Goal: Find specific page/section: Find specific page/section

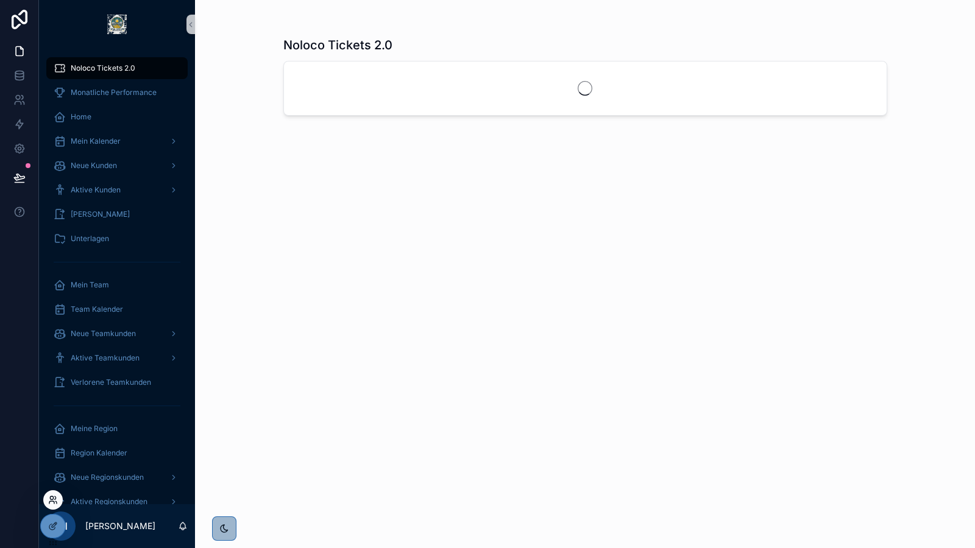
click at [51, 497] on icon at bounding box center [53, 500] width 10 height 10
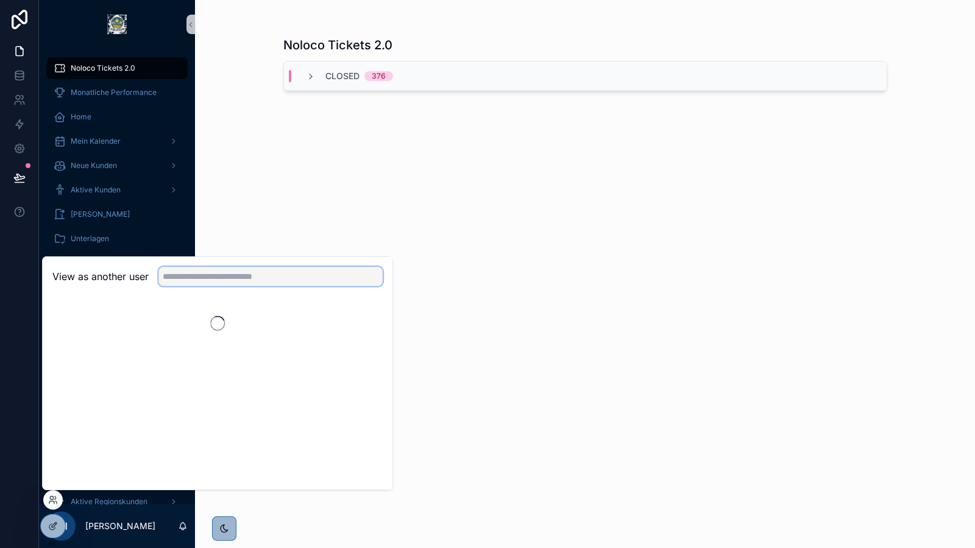
click at [219, 272] on input "text" at bounding box center [270, 276] width 224 height 19
type input "******"
click at [366, 322] on button "Select" at bounding box center [367, 322] width 32 height 18
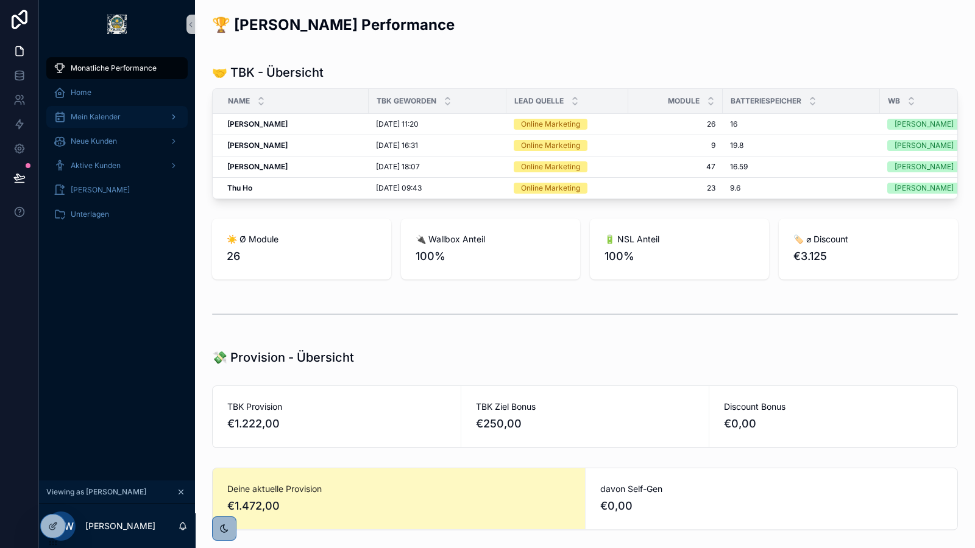
click at [113, 115] on span "Mein Kalender" at bounding box center [96, 117] width 50 height 10
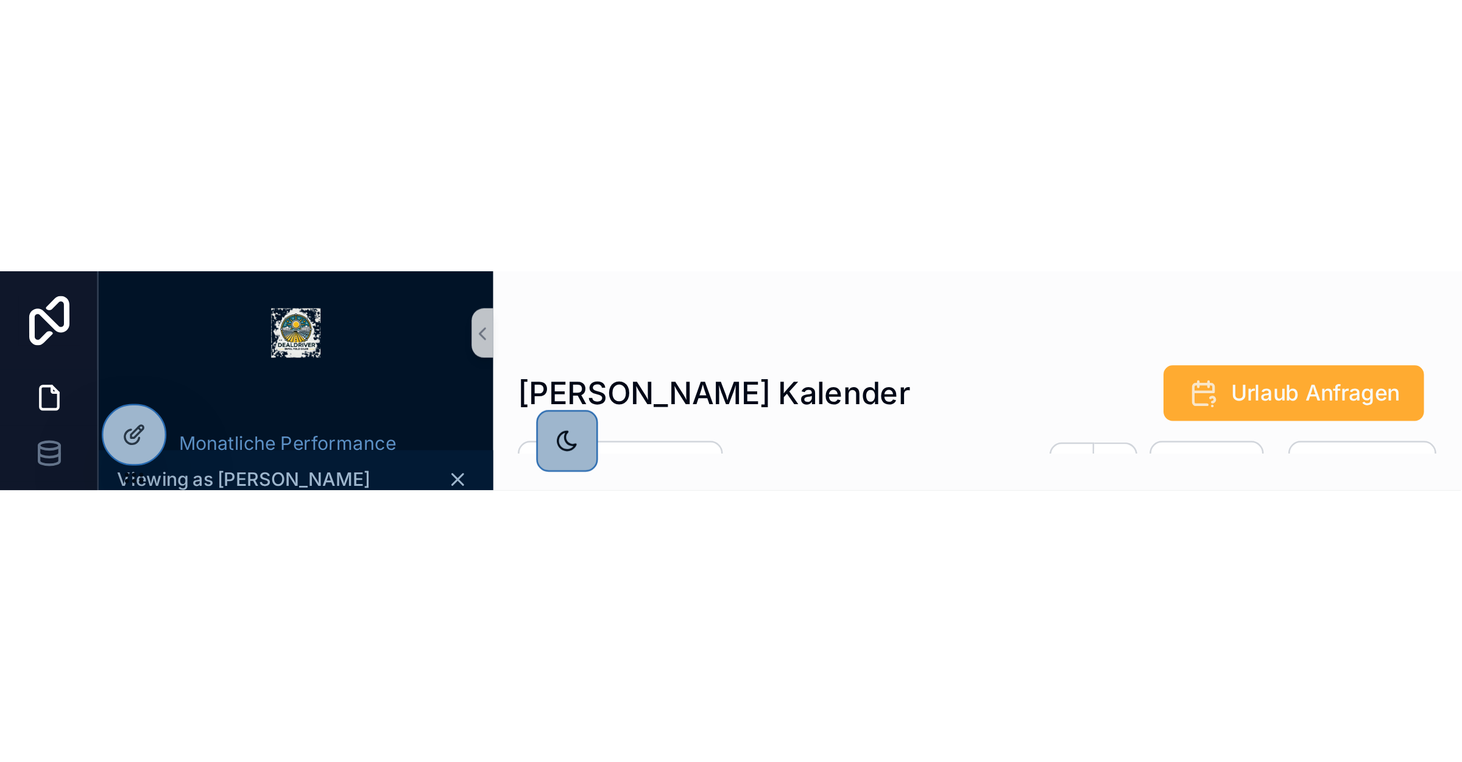
scroll to position [63, 0]
